Goal: Use online tool/utility: Utilize a website feature to perform a specific function

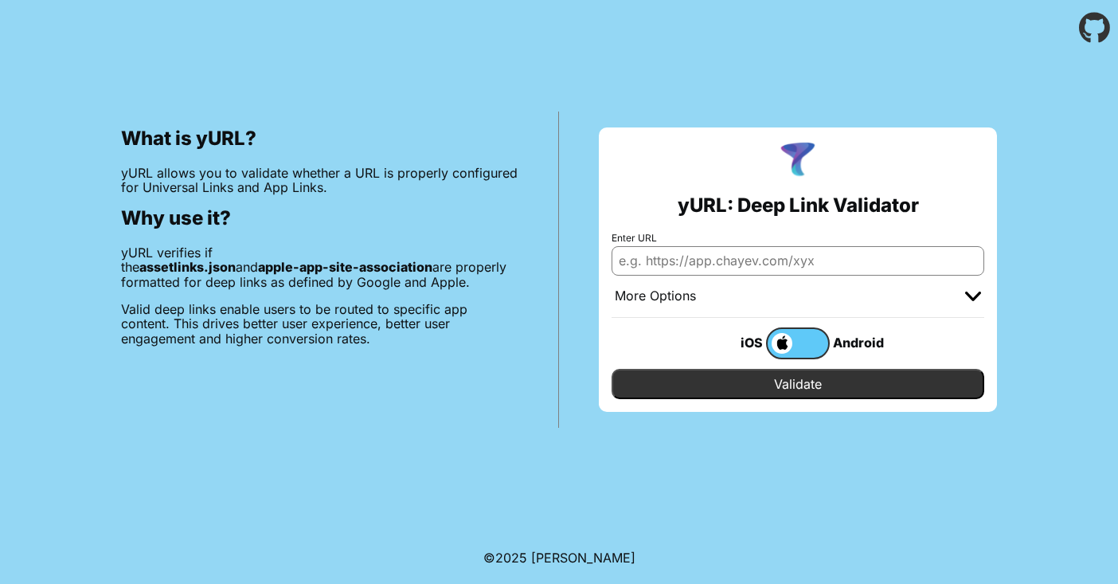
click at [667, 259] on input "Enter URL" at bounding box center [798, 260] width 373 height 29
paste input "[URL][DOMAIN_NAME]"
type input "[URL][DOMAIN_NAME]"
click at [798, 384] on input "Validate" at bounding box center [798, 384] width 373 height 30
click at [779, 388] on input "Validate" at bounding box center [798, 384] width 373 height 30
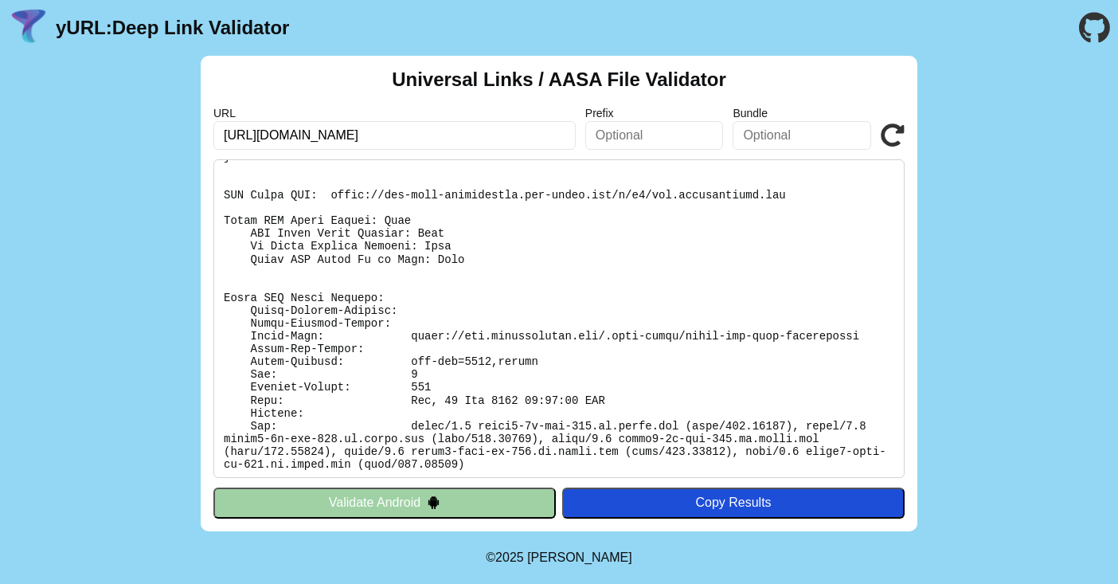
scroll to position [262, 0]
click at [400, 248] on pre at bounding box center [558, 318] width 691 height 319
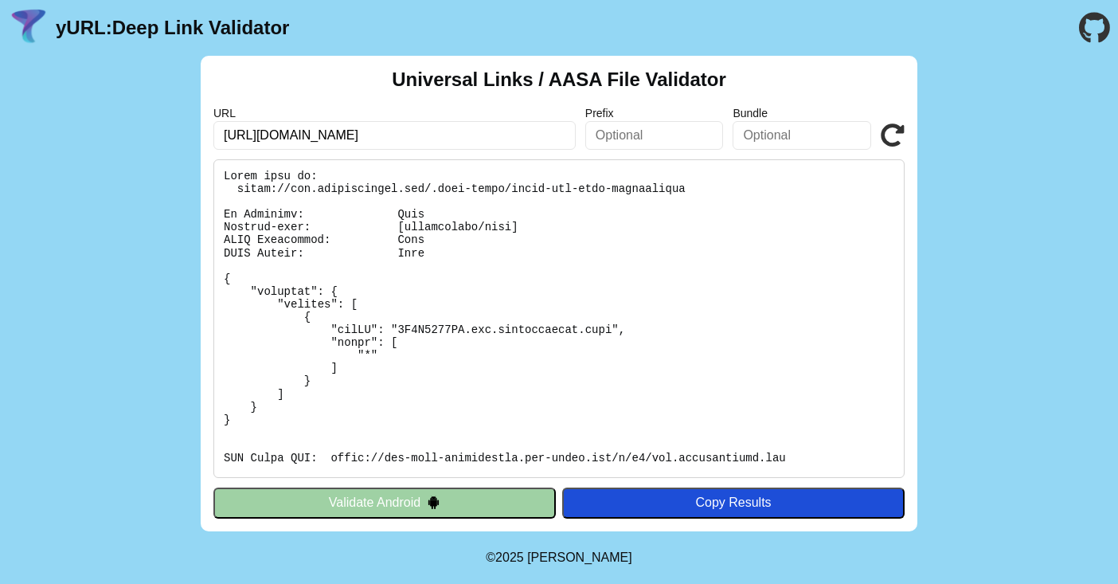
scroll to position [0, 0]
